Goal: Task Accomplishment & Management: Complete application form

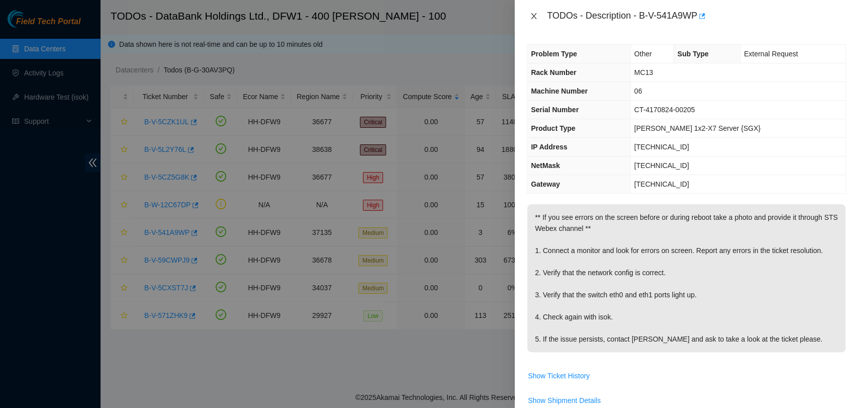
click at [534, 13] on icon "close" at bounding box center [534, 16] width 8 height 8
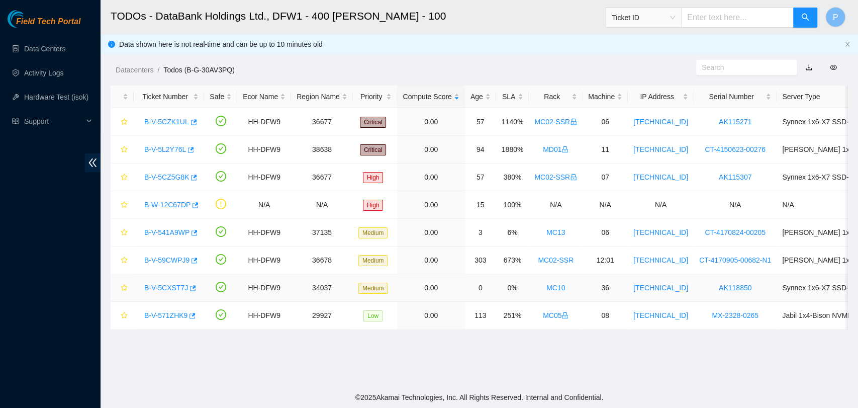
click at [156, 288] on link "B-V-5CXST7J" at bounding box center [166, 288] width 44 height 8
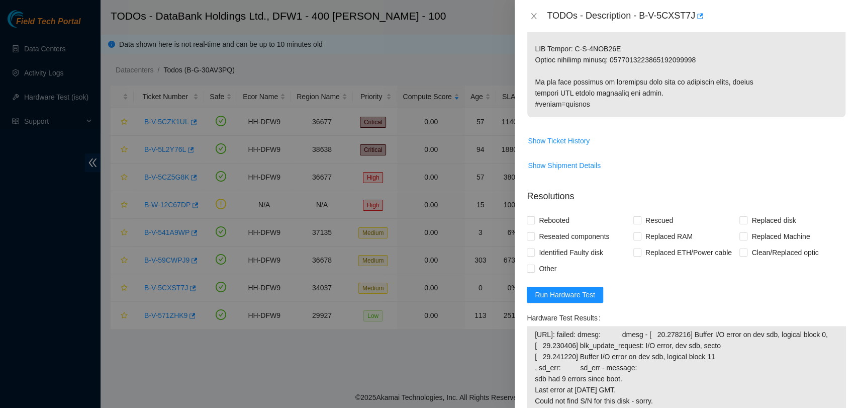
scroll to position [703, 0]
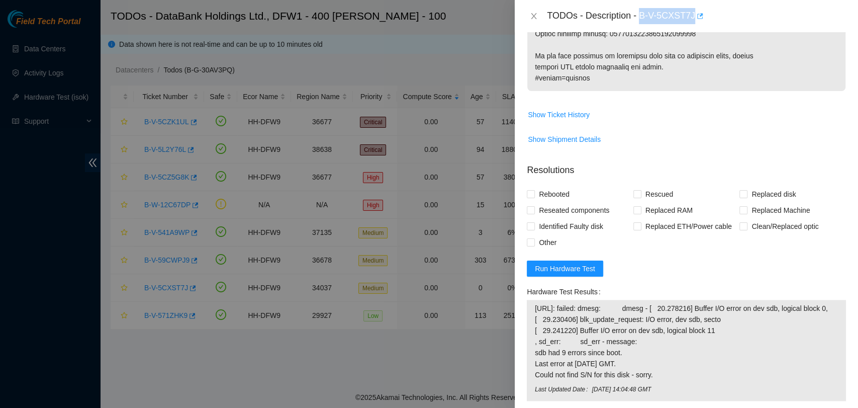
drag, startPoint x: 641, startPoint y: 11, endPoint x: 692, endPoint y: 16, distance: 51.5
click at [692, 16] on div "TODOs - Description - B-V-5CXST7J" at bounding box center [696, 16] width 299 height 16
copy div "B-V-5CXST7J"
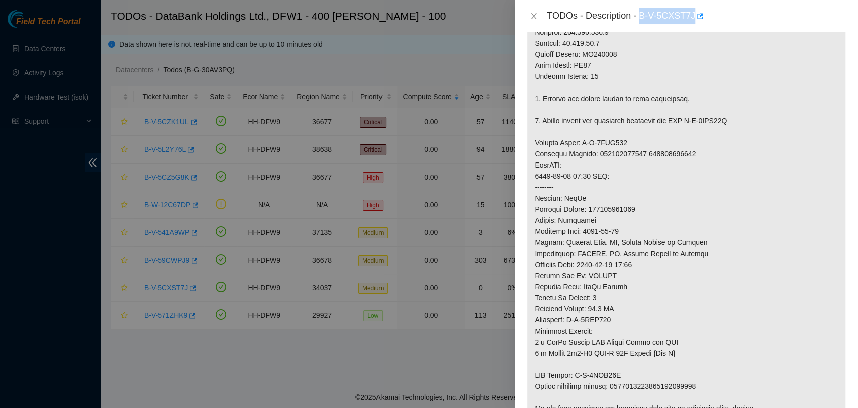
scroll to position [346, 0]
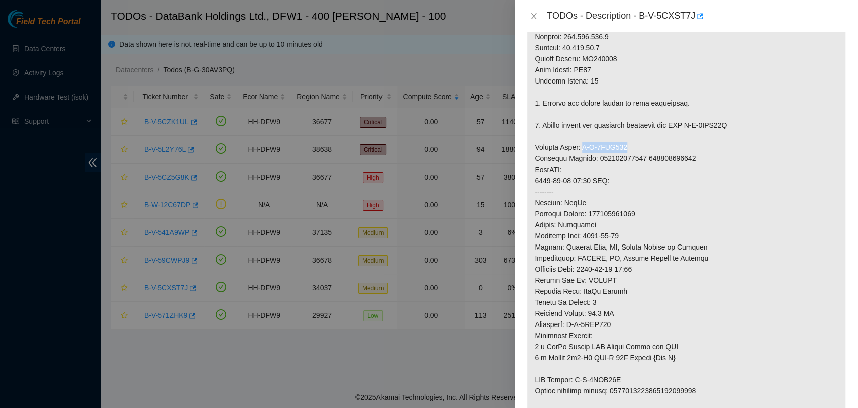
drag, startPoint x: 623, startPoint y: 147, endPoint x: 580, endPoint y: 146, distance: 43.8
click at [580, 146] on p at bounding box center [686, 153] width 318 height 590
copy p "B-V-5UCZ143"
click at [608, 214] on p at bounding box center [686, 153] width 318 height 590
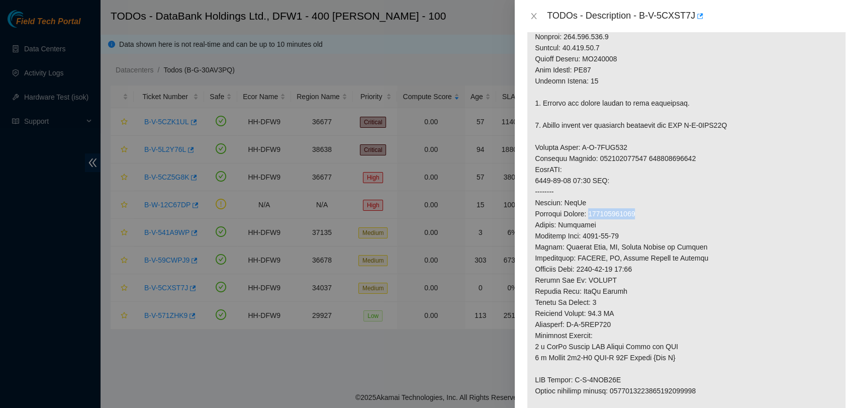
copy p "739263646718"
click at [622, 297] on p at bounding box center [686, 153] width 318 height 590
drag, startPoint x: 619, startPoint y: 375, endPoint x: 577, endPoint y: 375, distance: 42.7
click at [577, 375] on p at bounding box center [686, 153] width 318 height 590
copy p "B-V-5UCZ14C"
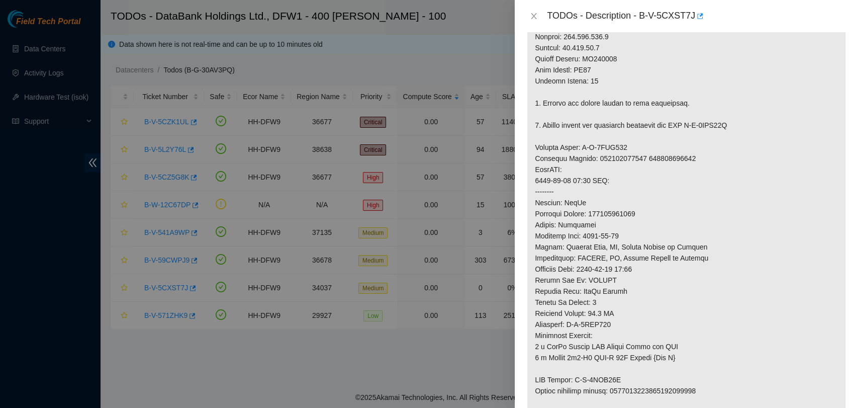
click at [781, 304] on p at bounding box center [686, 153] width 318 height 590
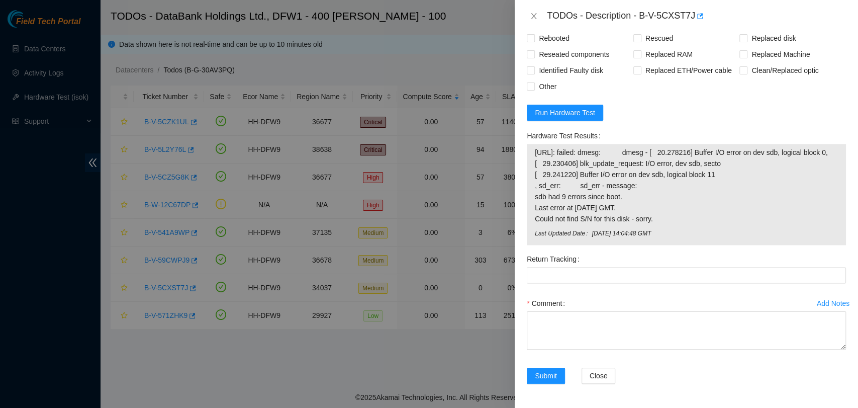
scroll to position [870, 0]
click at [566, 107] on span "Run Hardware Test" at bounding box center [565, 112] width 60 height 11
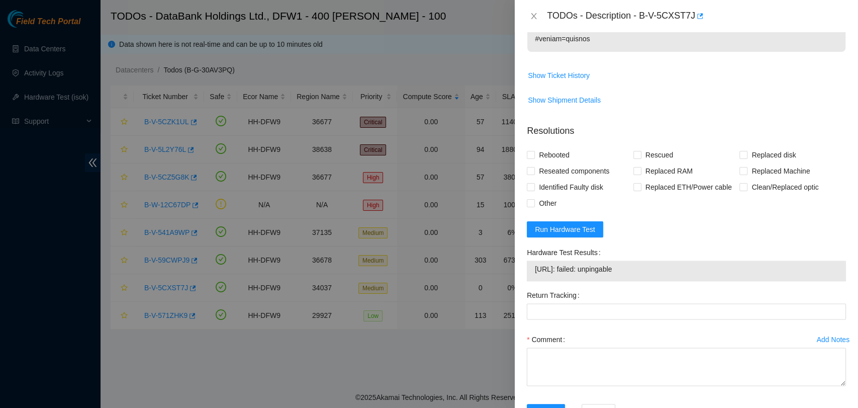
scroll to position [747, 0]
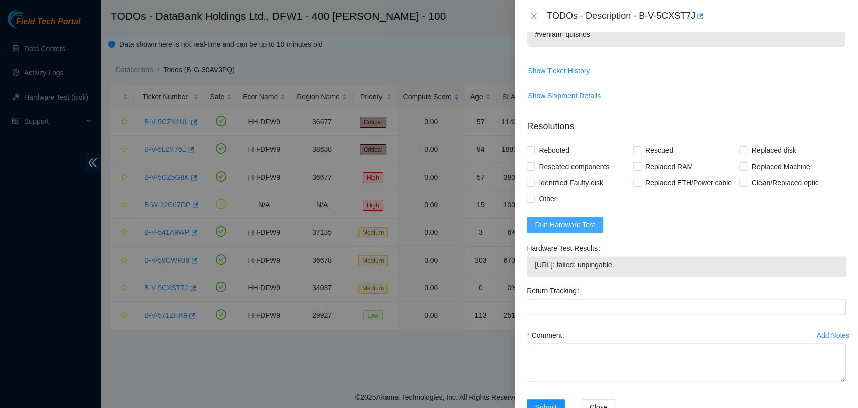
click at [562, 232] on button "Run Hardware Test" at bounding box center [565, 225] width 76 height 16
drag, startPoint x: 530, startPoint y: 22, endPoint x: 530, endPoint y: 16, distance: 6.1
click at [530, 16] on div "TODOs - Description - B-V-5CXST7J" at bounding box center [686, 16] width 319 height 16
click at [530, 16] on icon "close" at bounding box center [534, 16] width 8 height 8
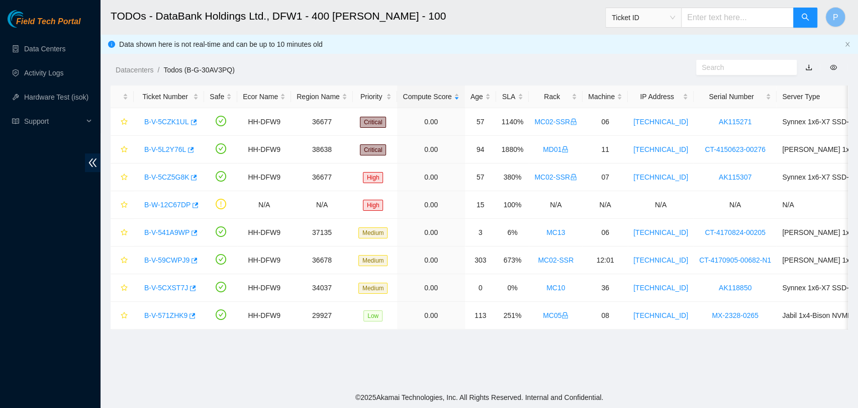
scroll to position [268, 0]
click at [146, 231] on link "B-V-541A9WP" at bounding box center [166, 232] width 45 height 8
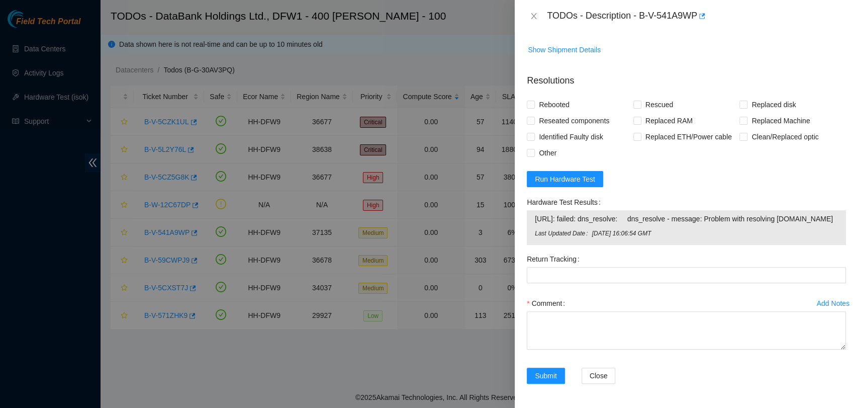
scroll to position [361, 0]
click at [549, 158] on form "Resolutions Rebooted Rescued Replaced disk Reseated components Replaced RAM Rep…" at bounding box center [686, 231] width 319 height 330
click at [550, 171] on button "Run Hardware Test" at bounding box center [565, 179] width 76 height 16
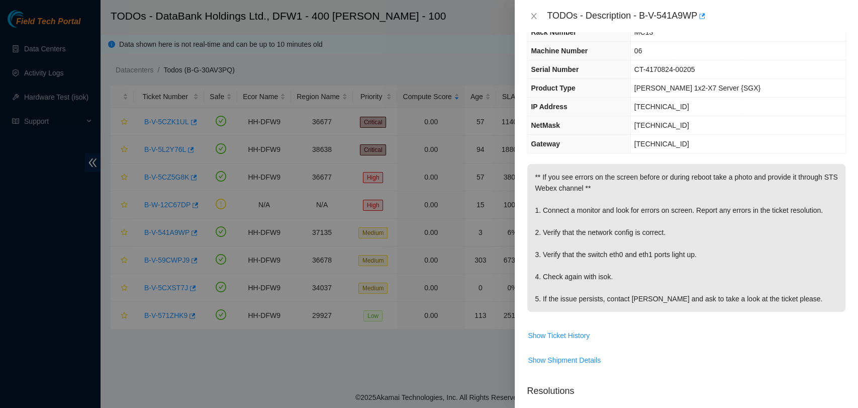
scroll to position [52, 0]
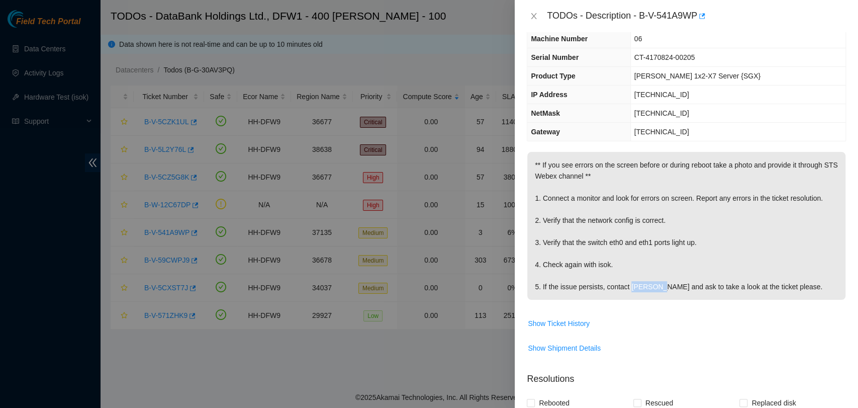
drag, startPoint x: 628, startPoint y: 289, endPoint x: 655, endPoint y: 289, distance: 26.6
click at [655, 289] on p "** If you see errors on the screen before or during reboot take a photo and pro…" at bounding box center [686, 226] width 318 height 148
copy p "jumadrig"
click at [716, 267] on p "** If you see errors on the screen before or during reboot take a photo and pro…" at bounding box center [686, 226] width 318 height 148
click at [534, 17] on icon "close" at bounding box center [534, 16] width 8 height 8
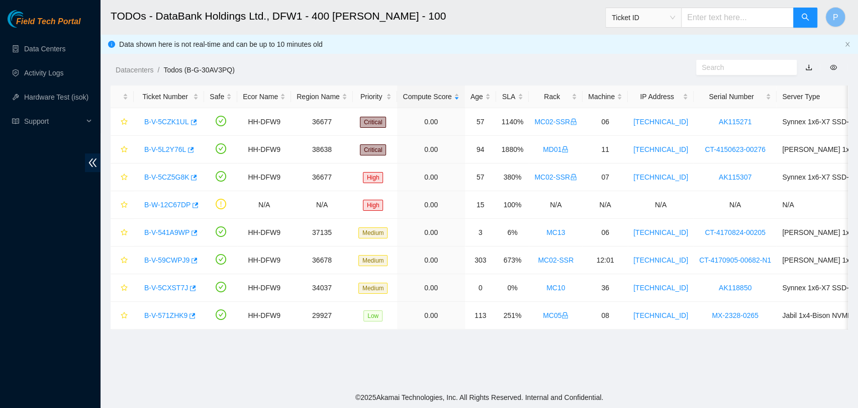
scroll to position [74, 0]
click at [170, 228] on link "B-V-541A9WP" at bounding box center [166, 232] width 45 height 8
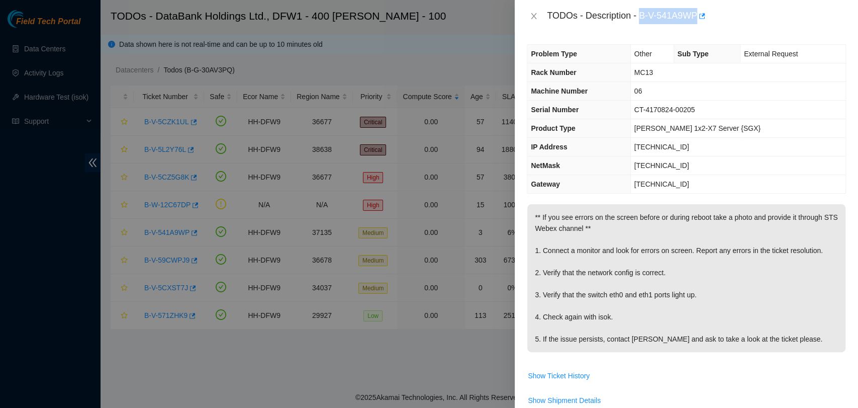
drag, startPoint x: 639, startPoint y: 15, endPoint x: 696, endPoint y: 19, distance: 57.5
click at [696, 19] on div "TODOs - Description - B-V-541A9WP" at bounding box center [696, 16] width 299 height 16
copy div "B-V-541A9WP"
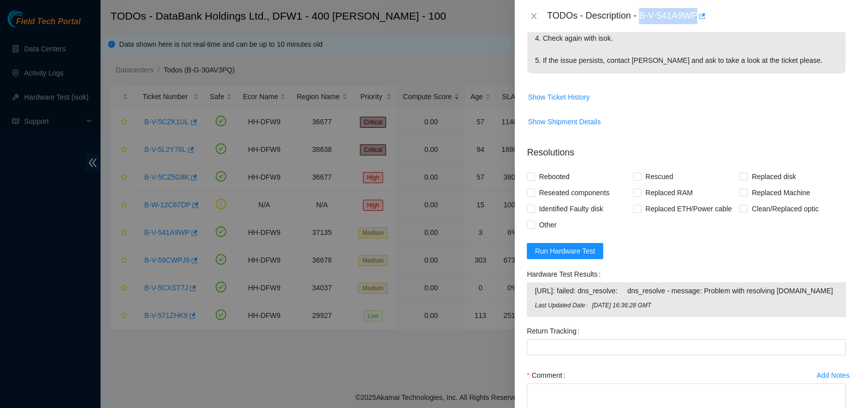
scroll to position [361, 0]
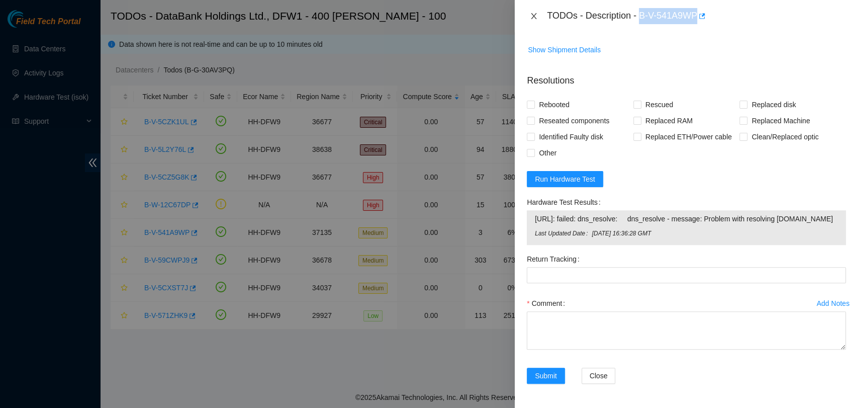
click at [534, 19] on icon "close" at bounding box center [534, 16] width 8 height 8
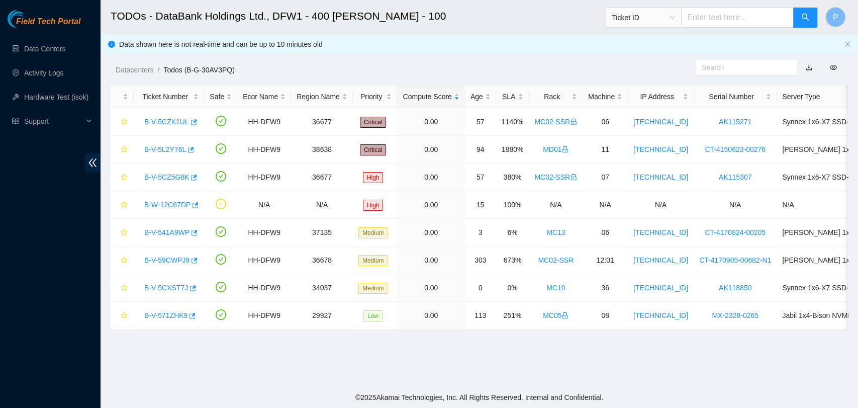
scroll to position [254, 0]
click at [168, 286] on link "B-V-5CXST7J" at bounding box center [166, 288] width 44 height 8
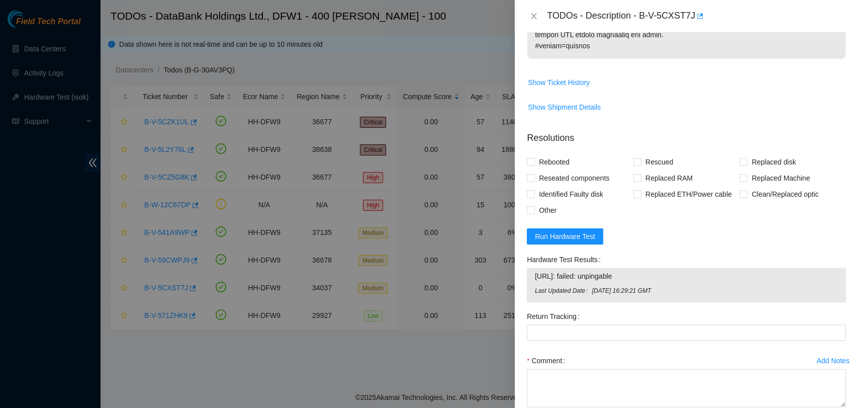
scroll to position [792, 0]
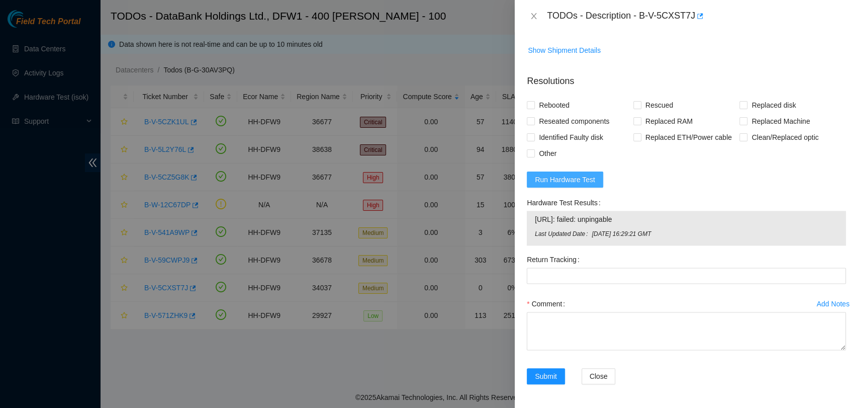
click at [555, 179] on span "Run Hardware Test" at bounding box center [565, 179] width 60 height 11
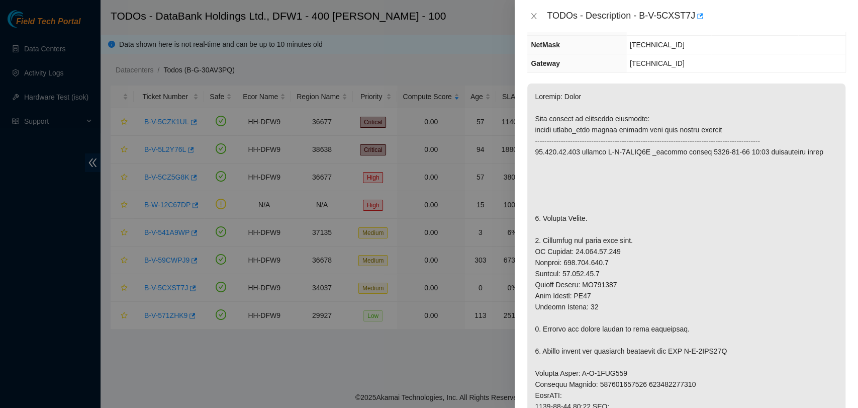
scroll to position [0, 0]
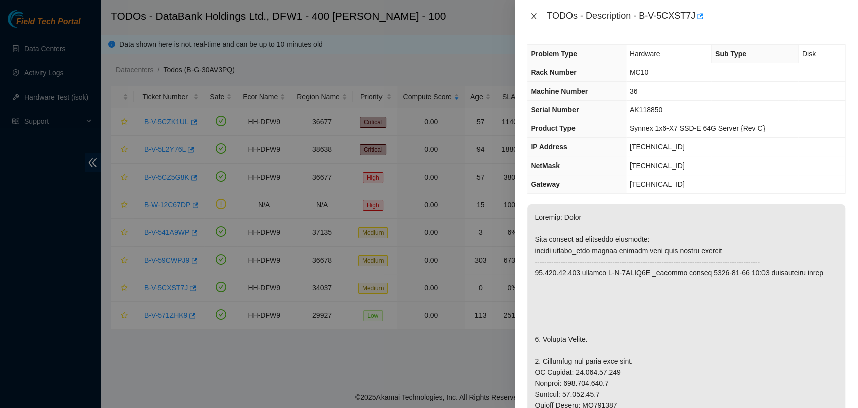
click at [533, 14] on icon "close" at bounding box center [534, 16] width 8 height 8
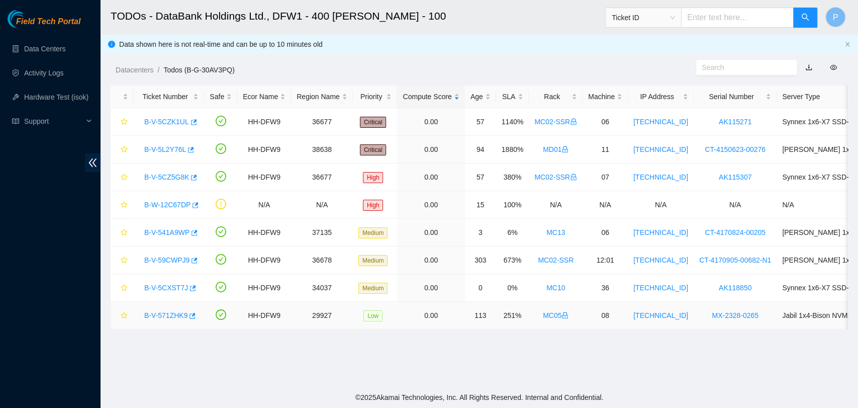
click at [156, 311] on link "B-V-571ZHK9" at bounding box center [165, 315] width 43 height 8
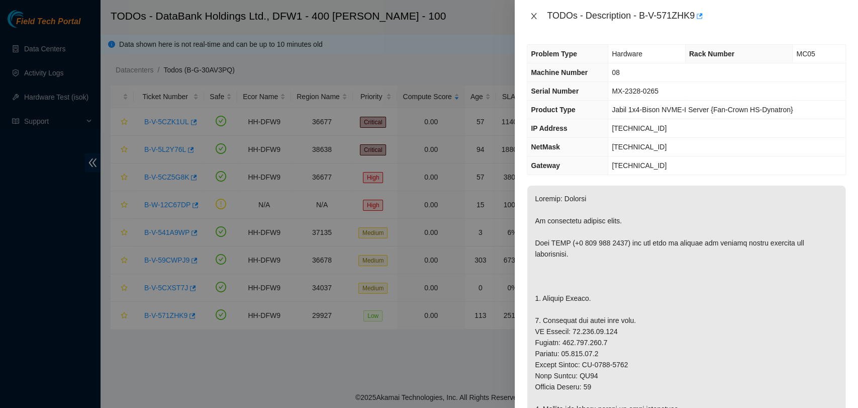
click at [530, 14] on icon "close" at bounding box center [534, 16] width 8 height 8
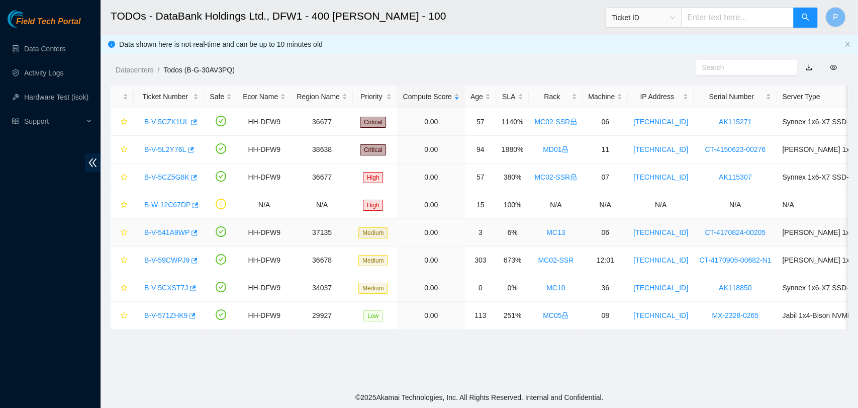
click at [164, 234] on link "B-V-541A9WP" at bounding box center [166, 232] width 45 height 8
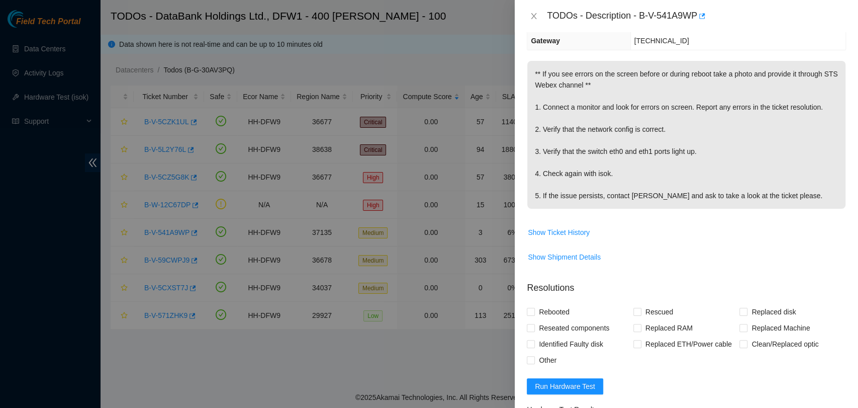
scroll to position [147, 0]
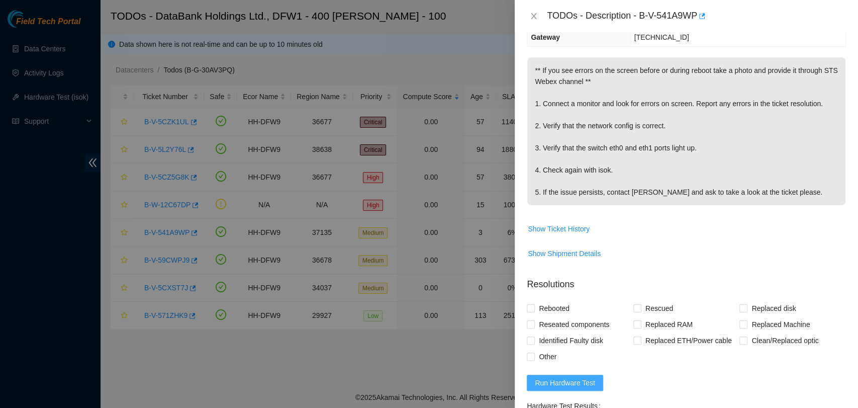
click at [559, 375] on button "Run Hardware Test" at bounding box center [565, 383] width 76 height 16
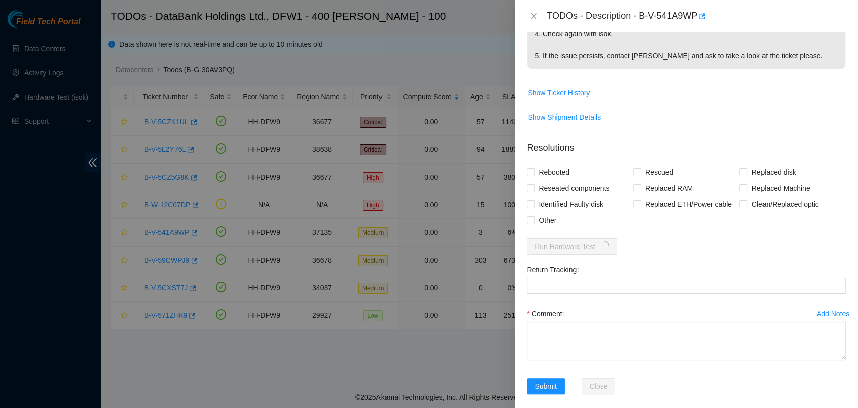
scroll to position [293, 0]
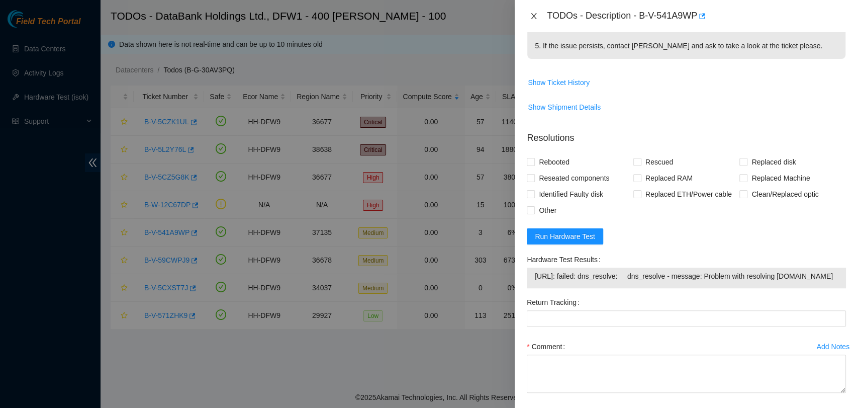
click at [537, 15] on icon "close" at bounding box center [534, 16] width 8 height 8
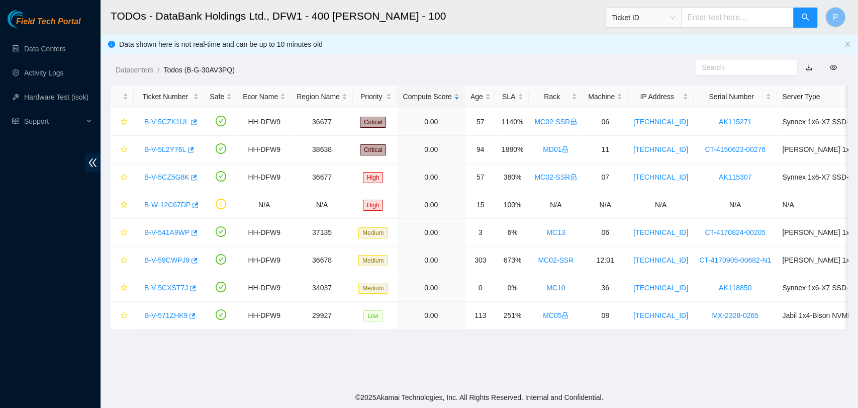
scroll to position [268, 0]
click at [174, 286] on link "B-V-5CXST7J" at bounding box center [166, 288] width 44 height 8
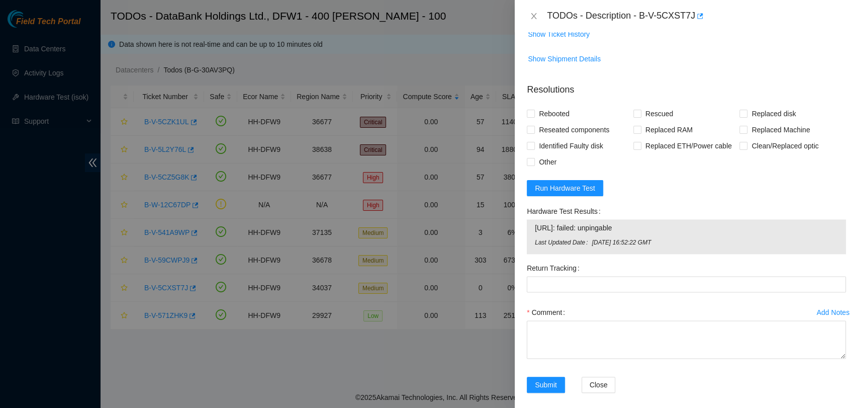
scroll to position [792, 0]
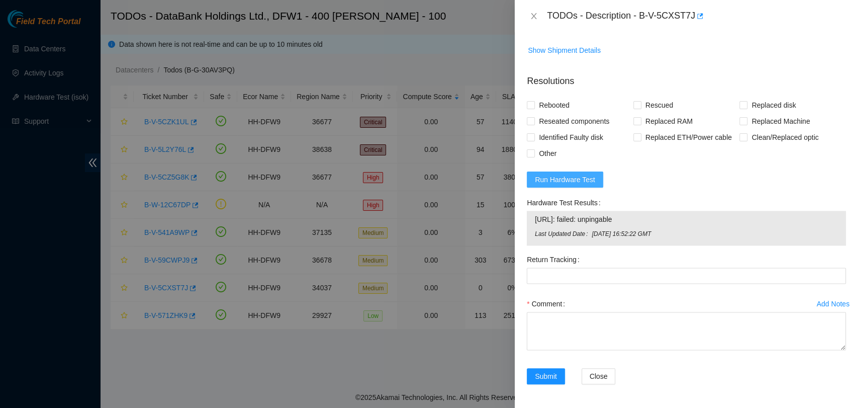
click at [579, 175] on span "Run Hardware Test" at bounding box center [565, 179] width 60 height 11
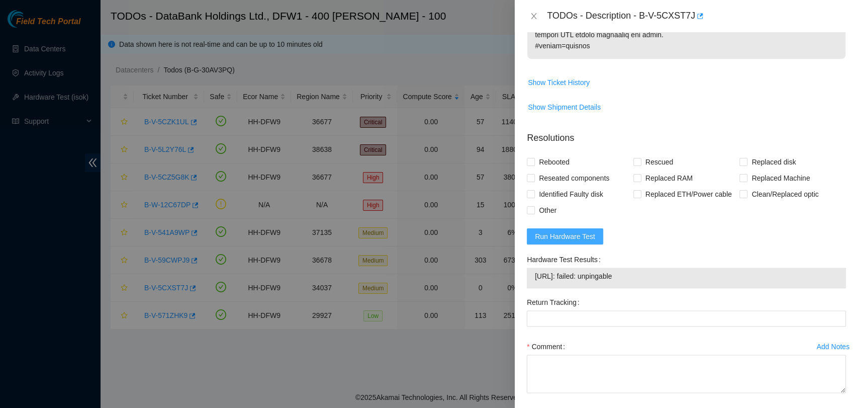
scroll to position [778, 0]
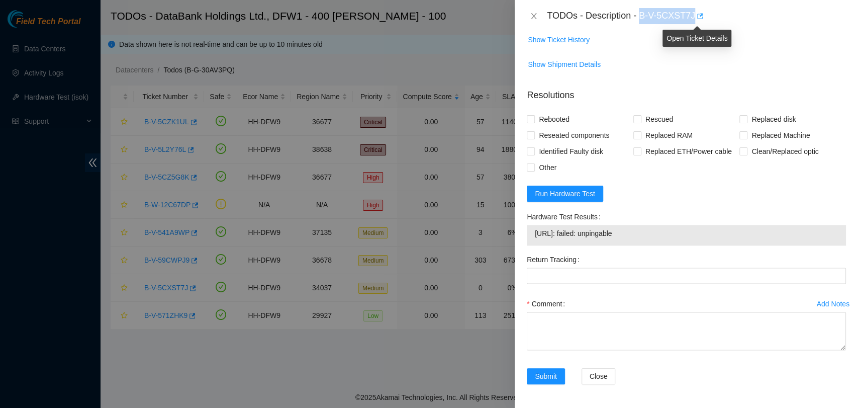
drag, startPoint x: 640, startPoint y: 15, endPoint x: 694, endPoint y: 21, distance: 54.1
click at [694, 21] on div "TODOs - Description - B-V-5CXST7J" at bounding box center [696, 16] width 299 height 16
copy div "B-V-5CXST7J"
drag, startPoint x: 638, startPoint y: 236, endPoint x: 532, endPoint y: 238, distance: 106.1
click at [532, 238] on div "72.246.50.149: failed: unpingable" at bounding box center [686, 235] width 319 height 21
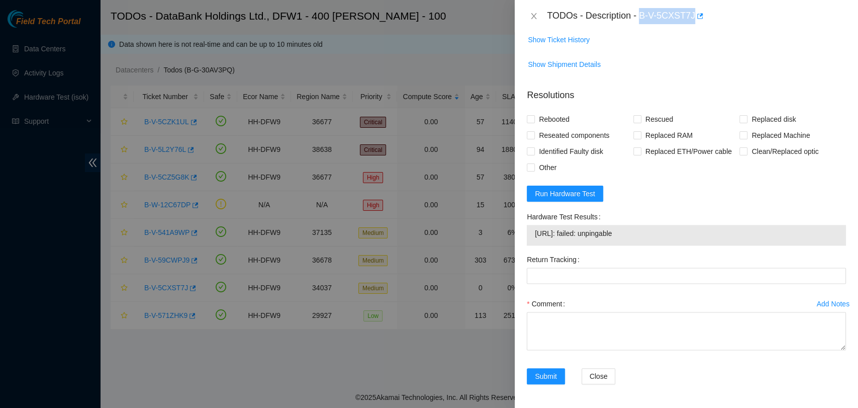
copy tbody "72.246.50.149: failed: unpingable"
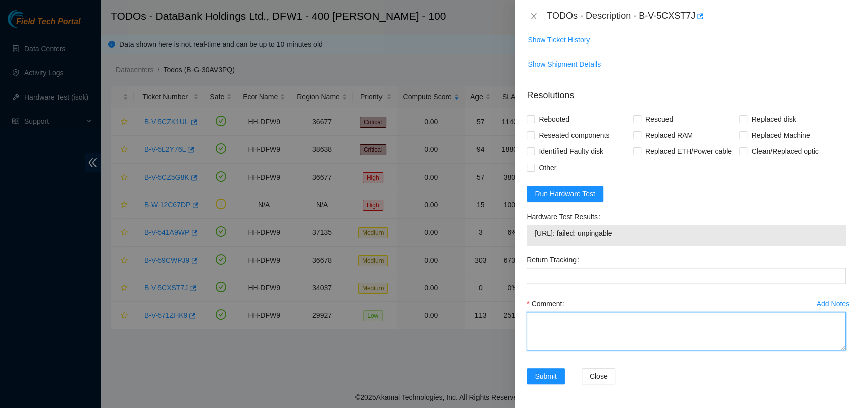
click at [598, 318] on textarea "Comment" at bounding box center [686, 331] width 319 height 38
paste textarea "Server was rebooted and noticed no errors on the display. I contacted Juan and …"
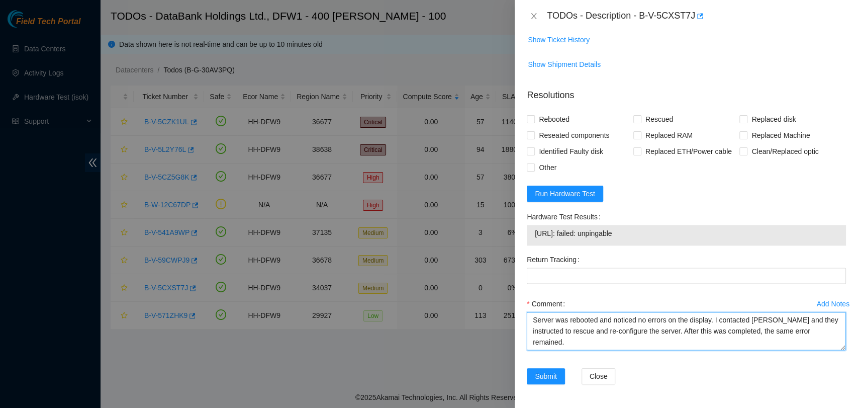
click at [581, 344] on textarea "Server was rebooted and noticed no errors on the display. I contacted Juan and …" at bounding box center [686, 331] width 319 height 38
click at [817, 341] on textarea "Server was rebooted and noticed no errors on the display. I contacted Juan and …" at bounding box center [686, 331] width 319 height 38
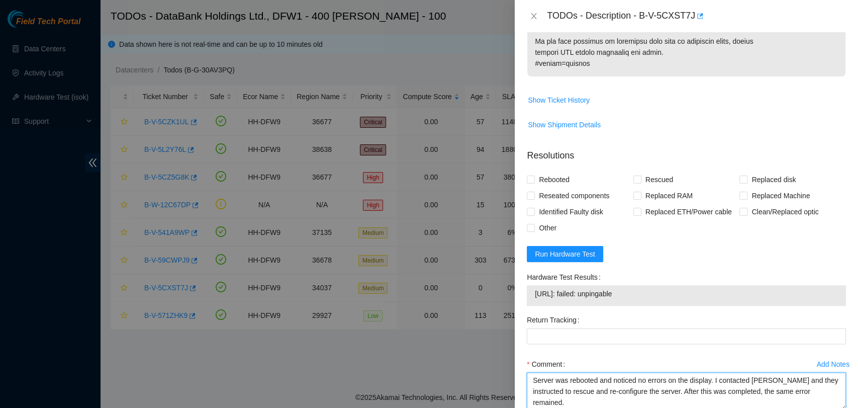
scroll to position [730, 0]
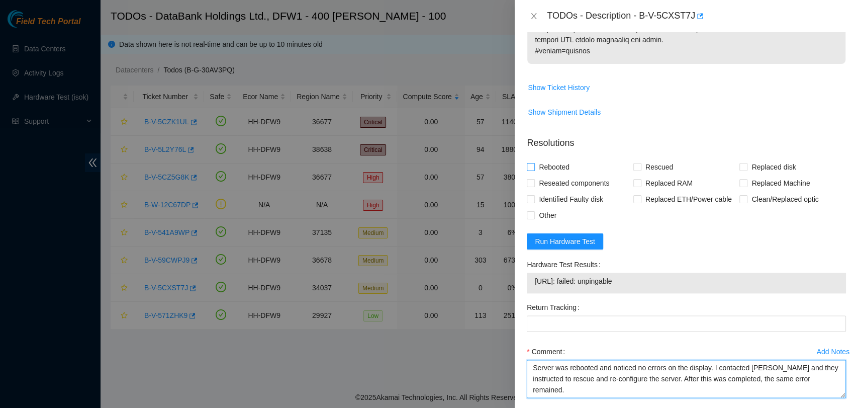
type textarea "Server was rebooted and noticed no errors on the display. I contacted Juan and …"
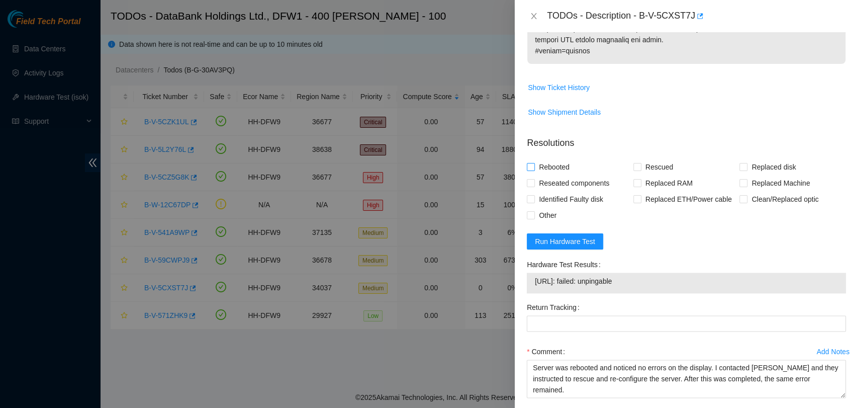
click at [542, 161] on span "Rebooted" at bounding box center [554, 167] width 39 height 16
click at [534, 163] on input "Rebooted" at bounding box center [530, 166] width 7 height 7
checkbox input "true"
click at [656, 167] on span "Rescued" at bounding box center [659, 167] width 36 height 16
click at [640, 167] on input "Rescued" at bounding box center [636, 166] width 7 height 7
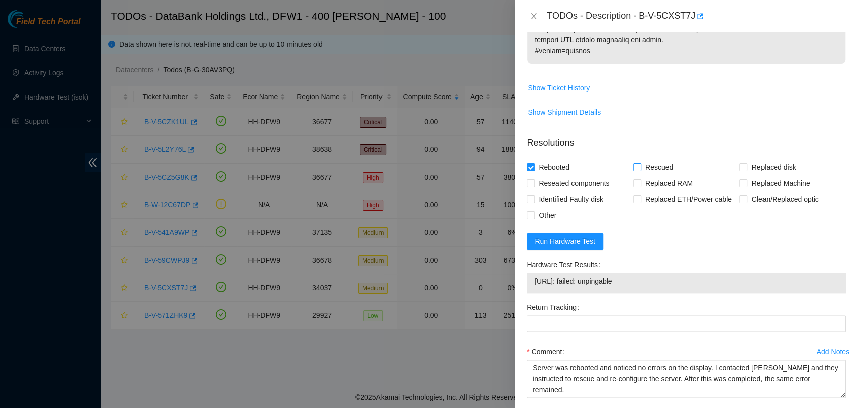
checkbox input "true"
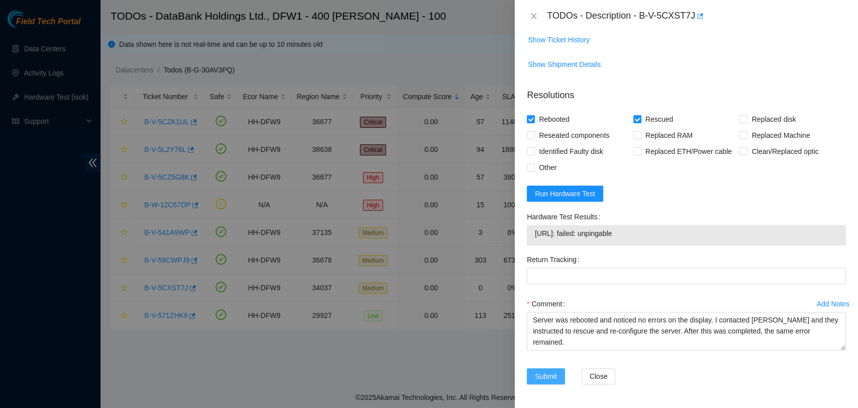
click at [547, 379] on span "Submit" at bounding box center [546, 375] width 22 height 11
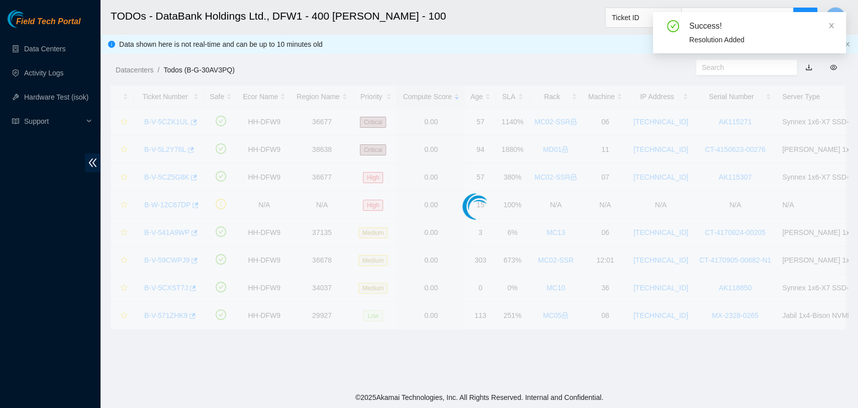
scroll to position [229, 0]
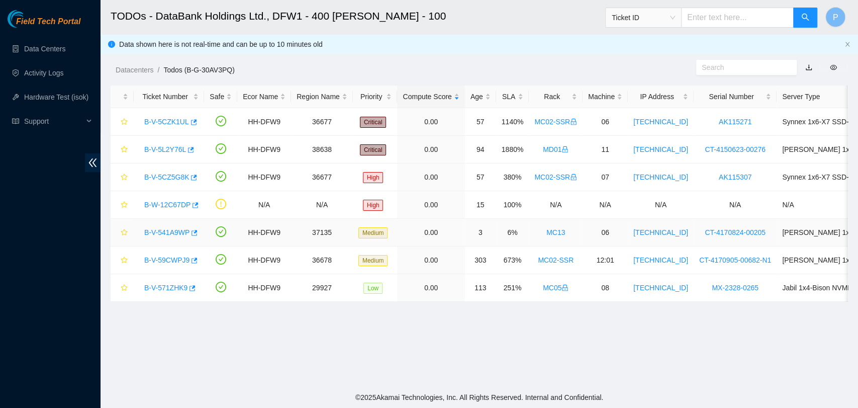
click at [172, 230] on link "B-V-541A9WP" at bounding box center [166, 232] width 45 height 8
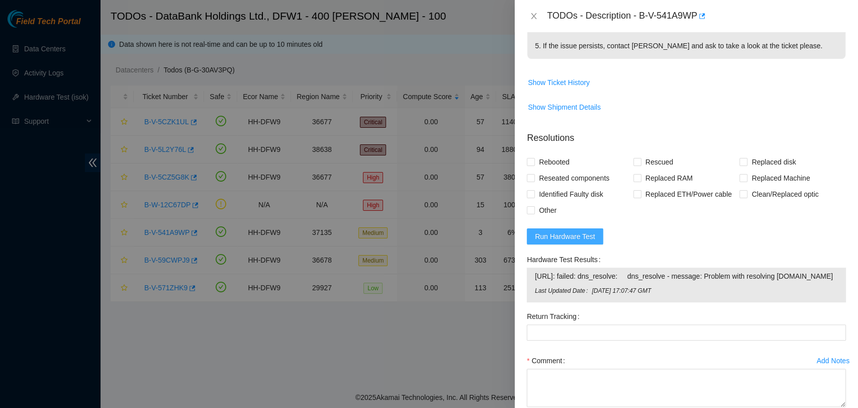
scroll to position [336, 0]
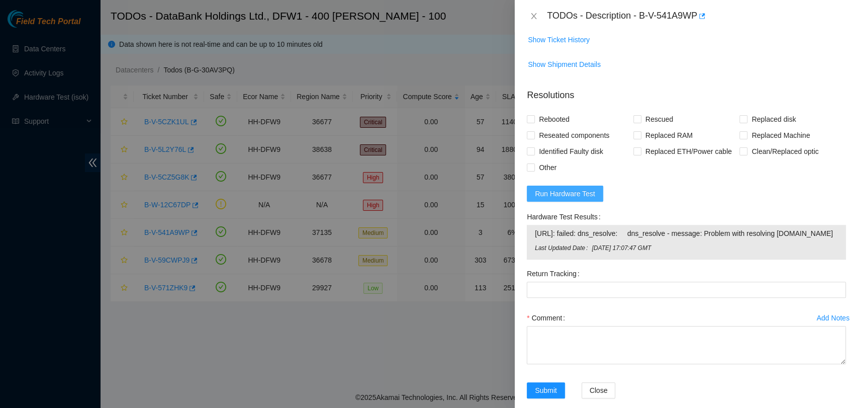
click at [589, 229] on span "[URL]: failed: dns_resolve: dns_resolve - message: Problem with resolving [DOMA…" at bounding box center [686, 233] width 303 height 11
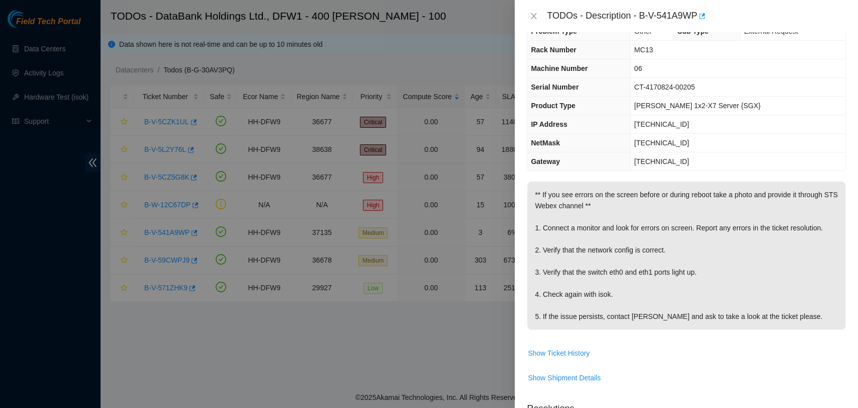
scroll to position [0, 0]
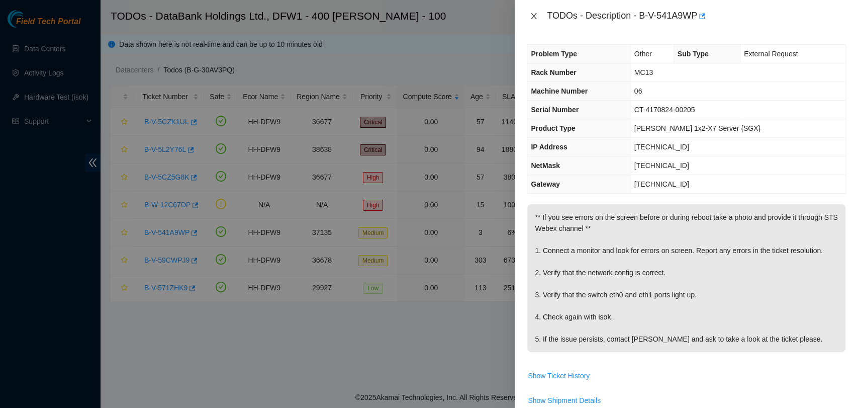
click at [530, 15] on icon "close" at bounding box center [534, 16] width 8 height 8
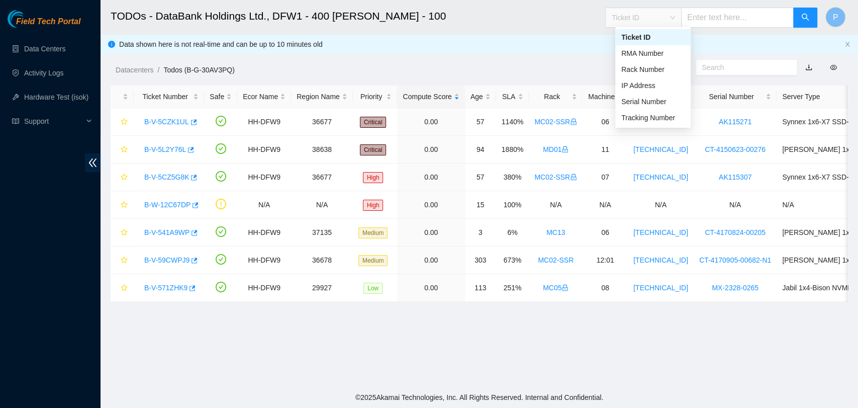
click at [669, 20] on span "Ticket ID" at bounding box center [643, 17] width 63 height 15
click at [61, 93] on link "Hardware Test (isok)" at bounding box center [56, 97] width 64 height 8
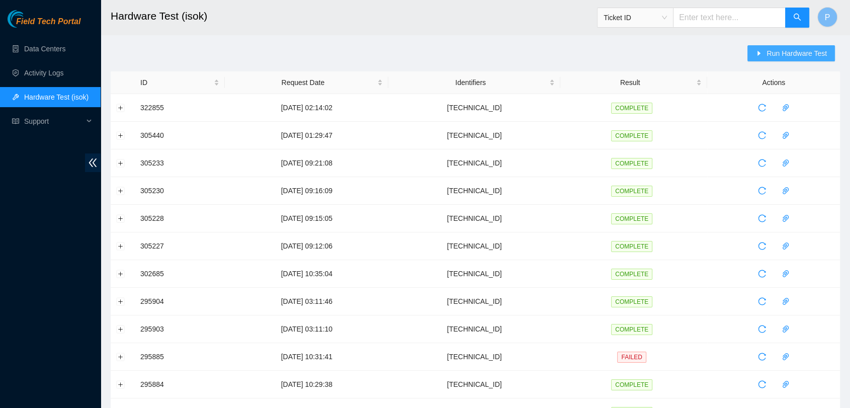
click at [796, 54] on span "Run Hardware Test" at bounding box center [796, 53] width 60 height 11
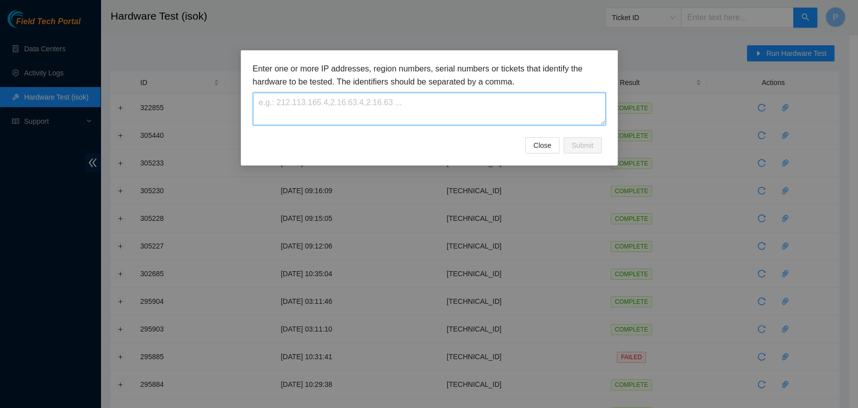
click at [400, 94] on textarea at bounding box center [429, 108] width 353 height 33
type textarea "[TECHNICAL_ID]"
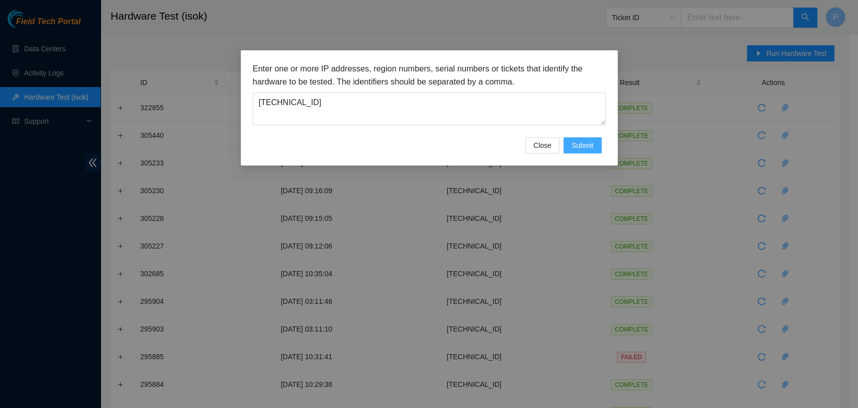
click at [566, 143] on button "Submit" at bounding box center [583, 145] width 38 height 16
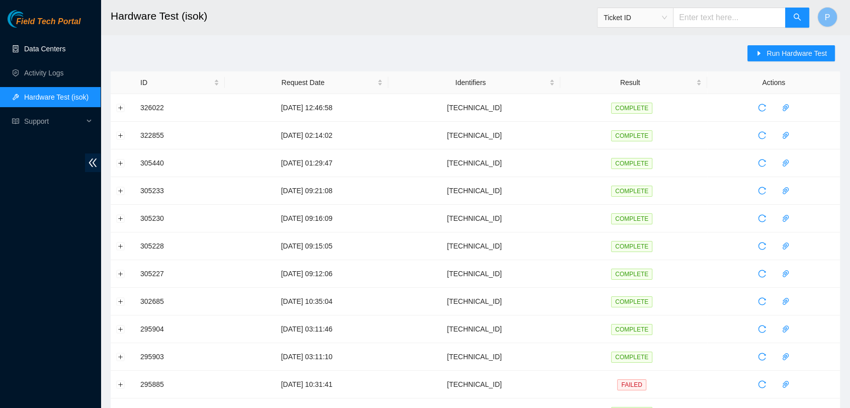
click at [65, 46] on link "Data Centers" at bounding box center [44, 49] width 41 height 8
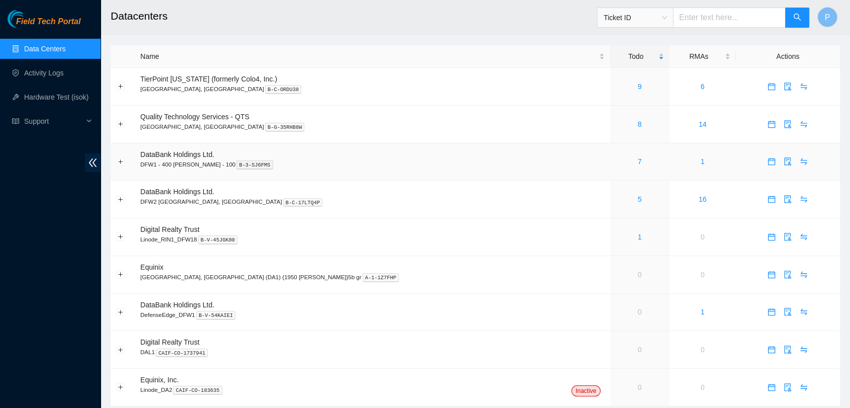
click at [610, 154] on td "7" at bounding box center [639, 162] width 59 height 38
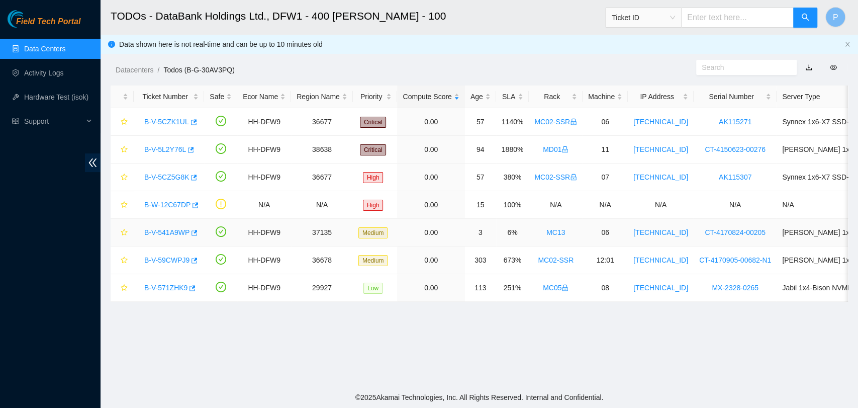
click at [168, 228] on link "B-V-541A9WP" at bounding box center [166, 232] width 45 height 8
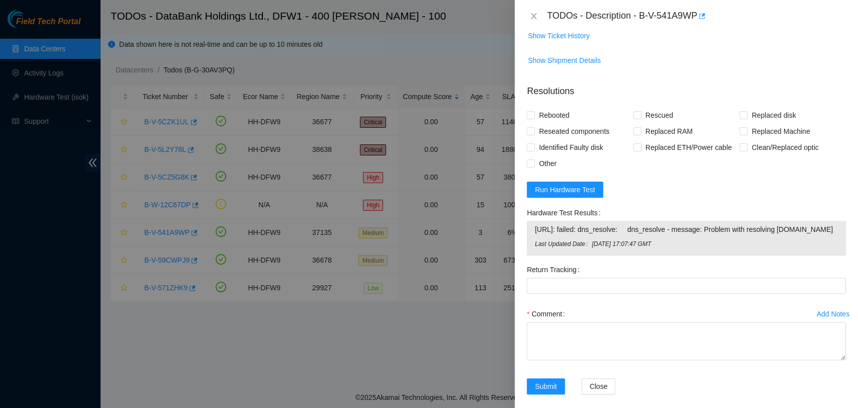
scroll to position [361, 0]
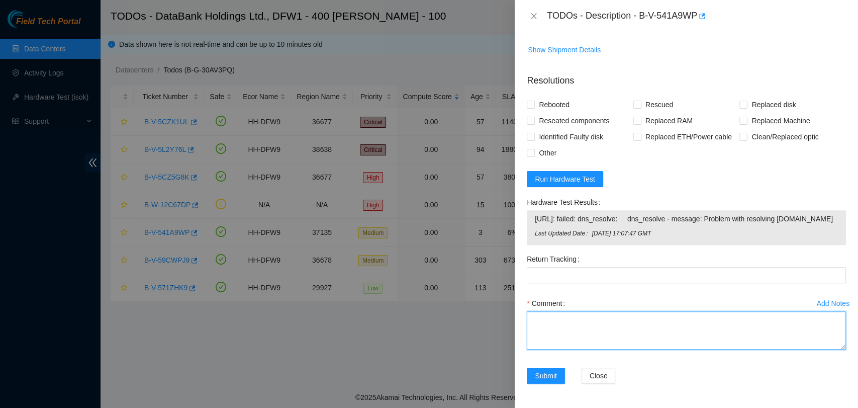
click at [617, 339] on textarea "Comment" at bounding box center [686, 330] width 319 height 38
paste textarea "Server was rebooted and noticed no errors on the display. I contacted Juan and …"
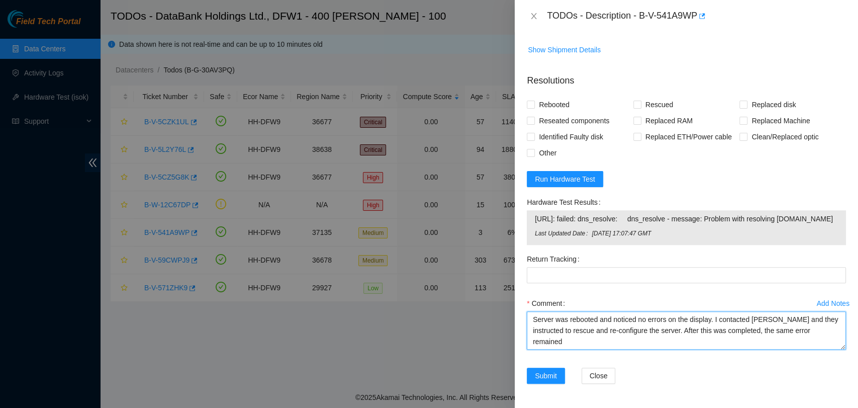
type textarea "Server was rebooted and noticed no errors on the display. I contacted Juan and …"
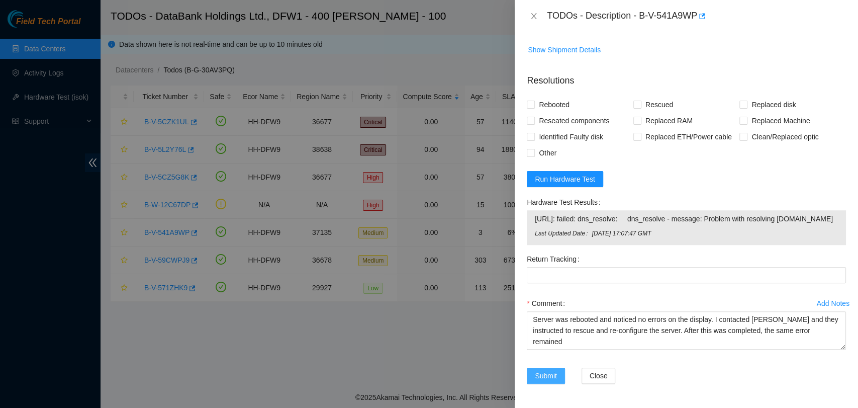
click at [553, 370] on form "Resolutions Rebooted Rescued Replaced disk Reseated components Replaced RAM Rep…" at bounding box center [686, 231] width 319 height 330
click at [553, 370] on span "Submit" at bounding box center [546, 375] width 22 height 11
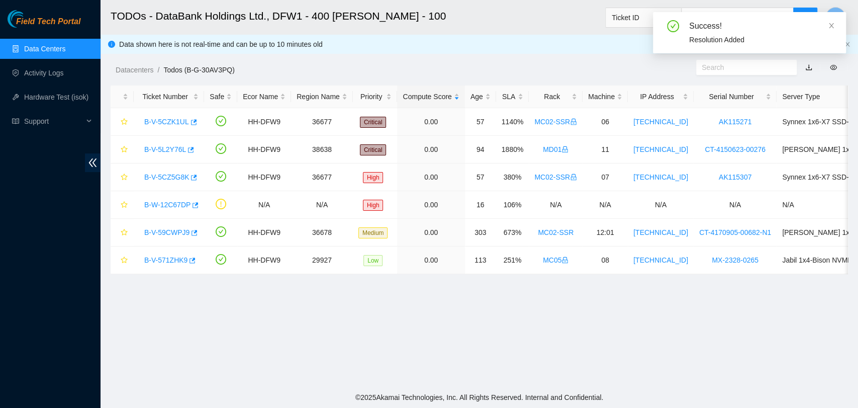
scroll to position [254, 0]
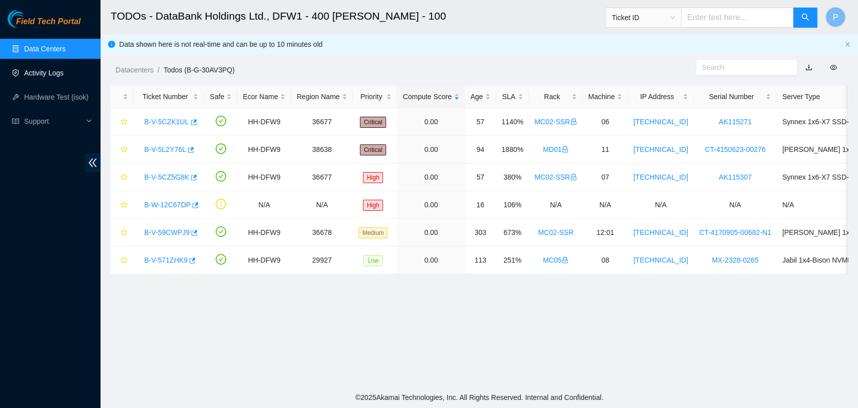
click at [29, 74] on link "Activity Logs" at bounding box center [44, 73] width 40 height 8
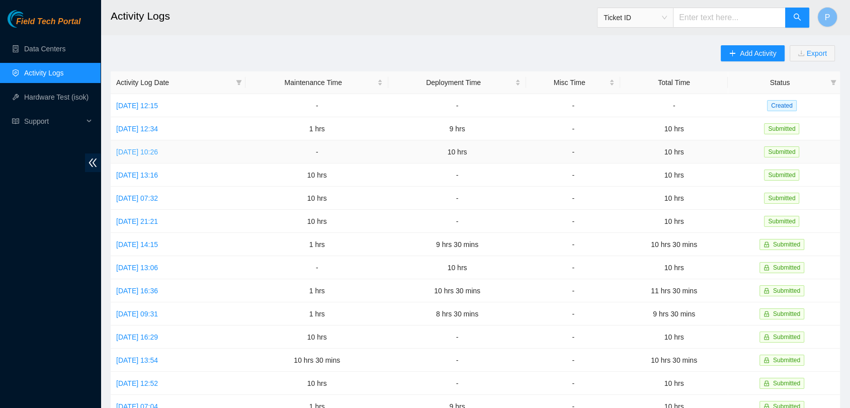
click at [158, 148] on link "Wed, 20 Aug 2025 10:26" at bounding box center [137, 152] width 42 height 8
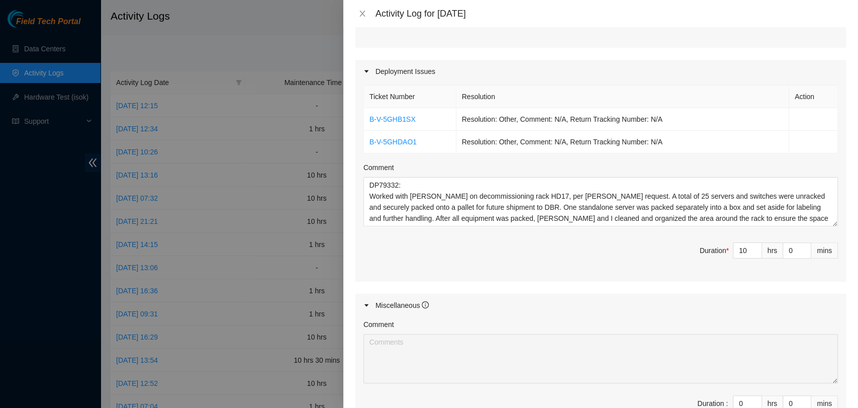
scroll to position [312, 0]
click at [364, 13] on icon "close" at bounding box center [362, 14] width 8 height 8
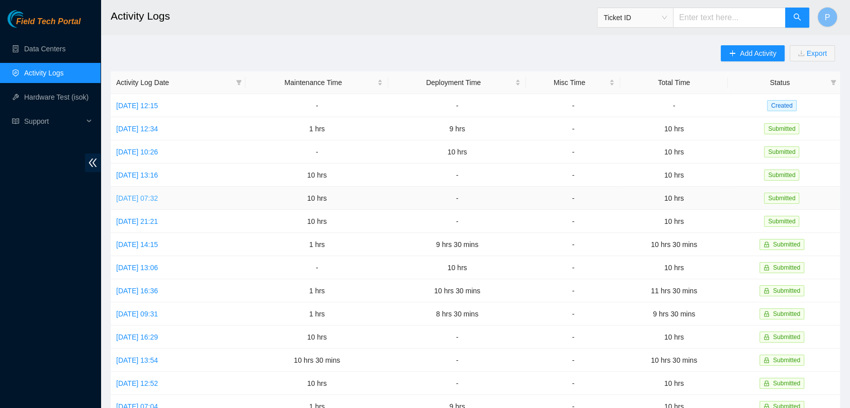
click at [153, 195] on link "Mon, 18 Aug 2025 07:32" at bounding box center [137, 198] width 42 height 8
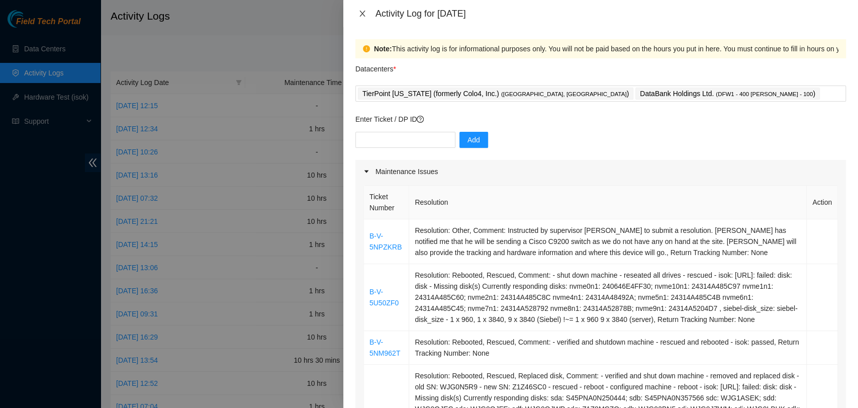
click at [364, 10] on icon "close" at bounding box center [362, 14] width 8 height 8
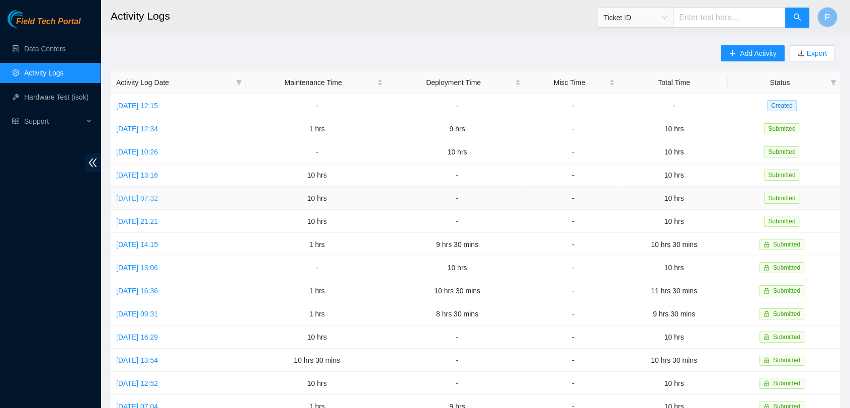
click at [158, 194] on link "Mon, 18 Aug 2025 07:32" at bounding box center [137, 198] width 42 height 8
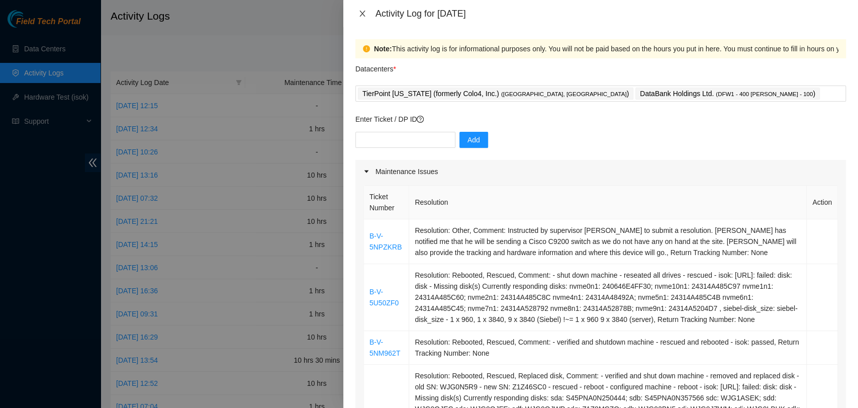
click at [364, 17] on icon "close" at bounding box center [362, 14] width 8 height 8
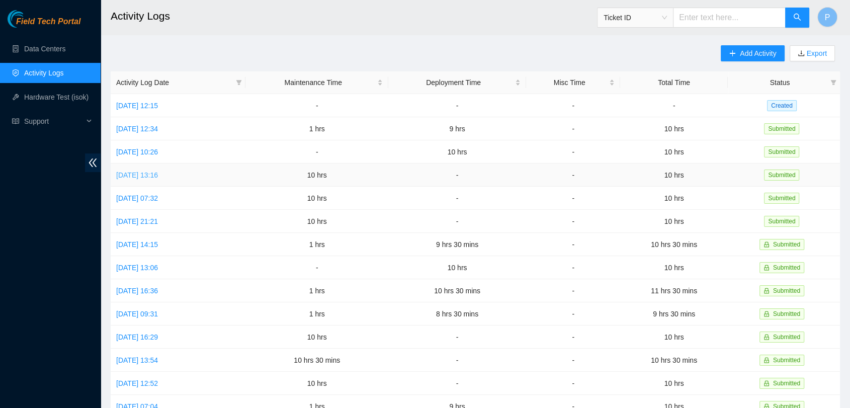
drag, startPoint x: 220, startPoint y: 196, endPoint x: 167, endPoint y: 175, distance: 56.4
click at [167, 175] on tbody "Fri, 22 Aug 2025 12:15 - - - - Created Thu, 21 Aug 2025 12:34 1 hrs 9 hrs - 10 …" at bounding box center [475, 325] width 729 height 462
click at [146, 171] on link "Tue, 19 Aug 2025 13:16" at bounding box center [137, 175] width 42 height 8
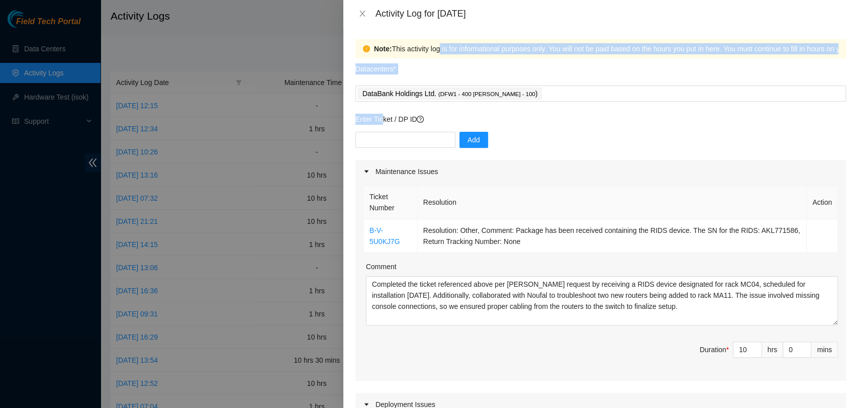
drag, startPoint x: 149, startPoint y: 170, endPoint x: 417, endPoint y: 45, distance: 295.9
click at [417, 45] on div "Note: This activity log is for informational purposes only. You will not be pai…" at bounding box center [600, 217] width 515 height 381
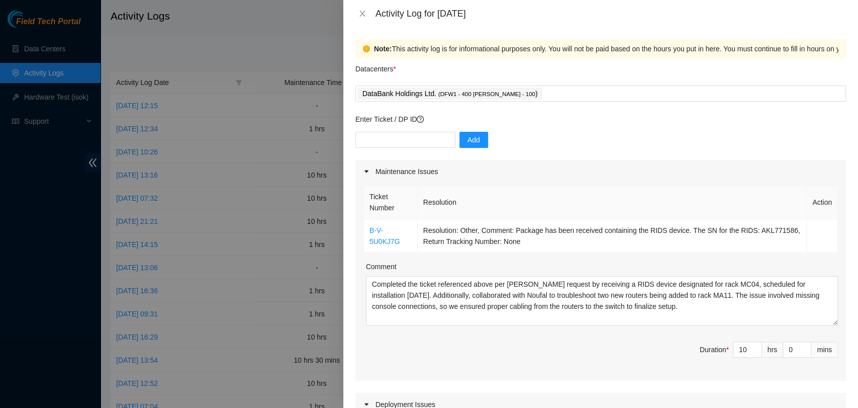
click at [487, 43] on div "Note: This activity log is for informational purposes only. You will not be pai…" at bounding box center [686, 48] width 625 height 11
click at [358, 14] on icon "close" at bounding box center [362, 14] width 8 height 8
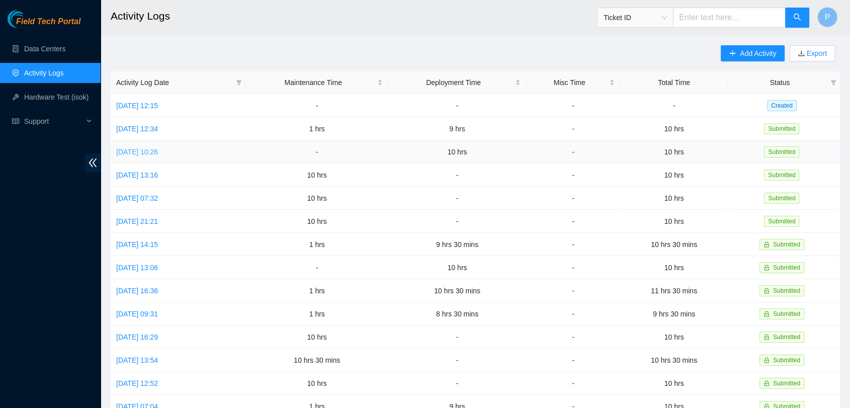
click at [158, 153] on link "Wed, 20 Aug 2025 10:26" at bounding box center [137, 152] width 42 height 8
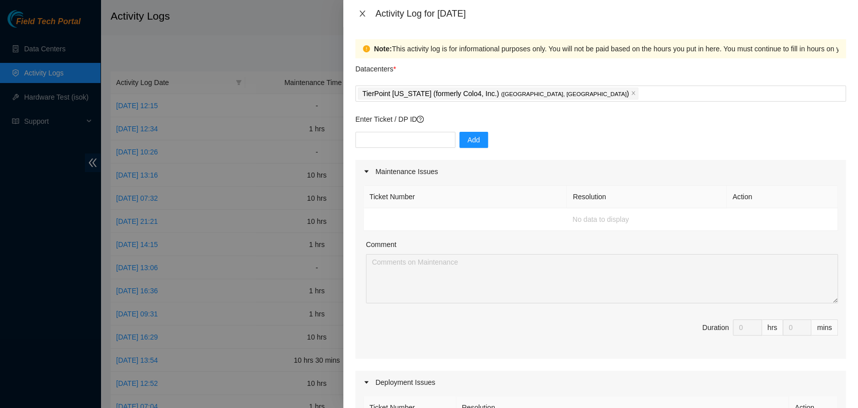
click at [361, 11] on icon "close" at bounding box center [362, 14] width 8 height 8
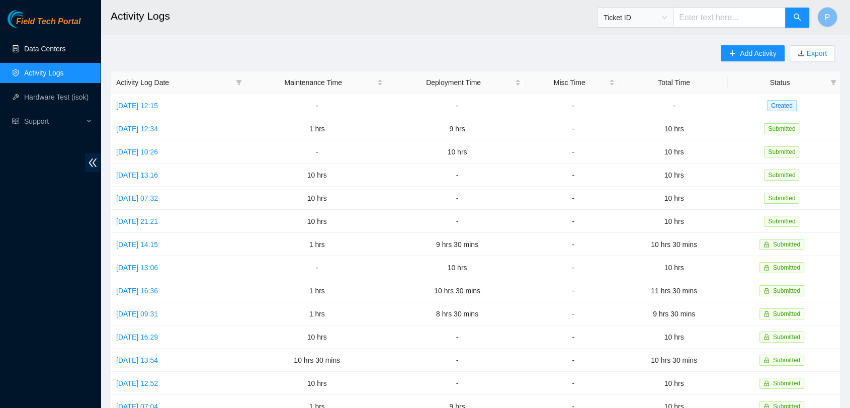
click at [65, 45] on link "Data Centers" at bounding box center [44, 49] width 41 height 8
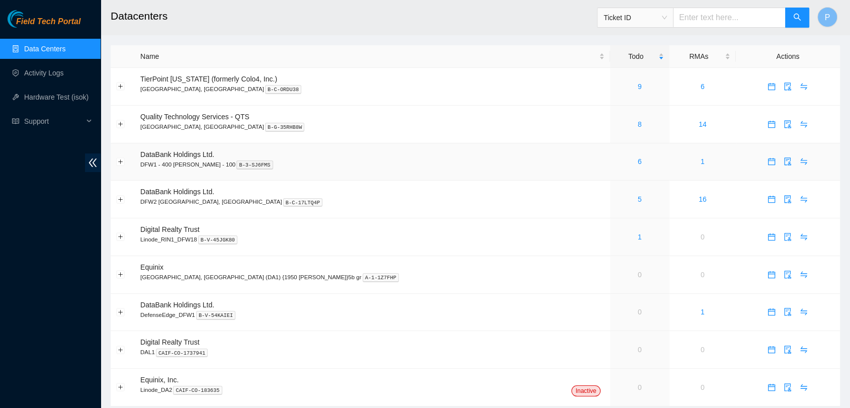
click at [610, 155] on td "6" at bounding box center [639, 162] width 59 height 38
